Goal: Task Accomplishment & Management: Manage account settings

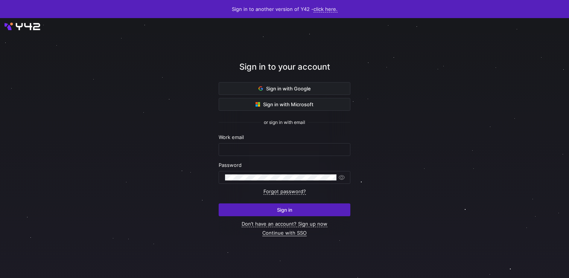
click at [294, 230] on link "Continue with SSO" at bounding box center [284, 233] width 44 height 6
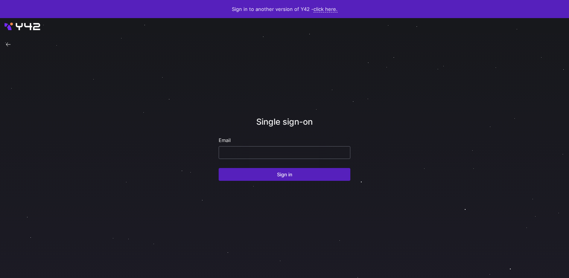
click at [266, 154] on input "email" at bounding box center [284, 152] width 119 height 6
paste input "[EMAIL_ADDRESS][DOMAIN_NAME]"
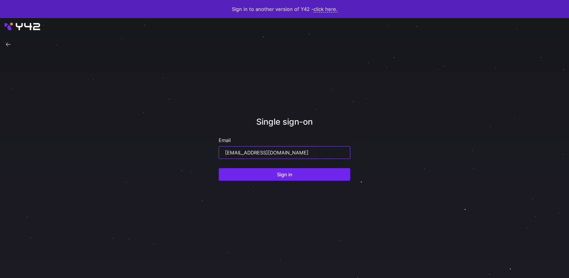
type input "[EMAIL_ADDRESS][DOMAIN_NAME]"
click at [270, 173] on span "submit" at bounding box center [284, 174] width 131 height 12
